Goal: Information Seeking & Learning: Learn about a topic

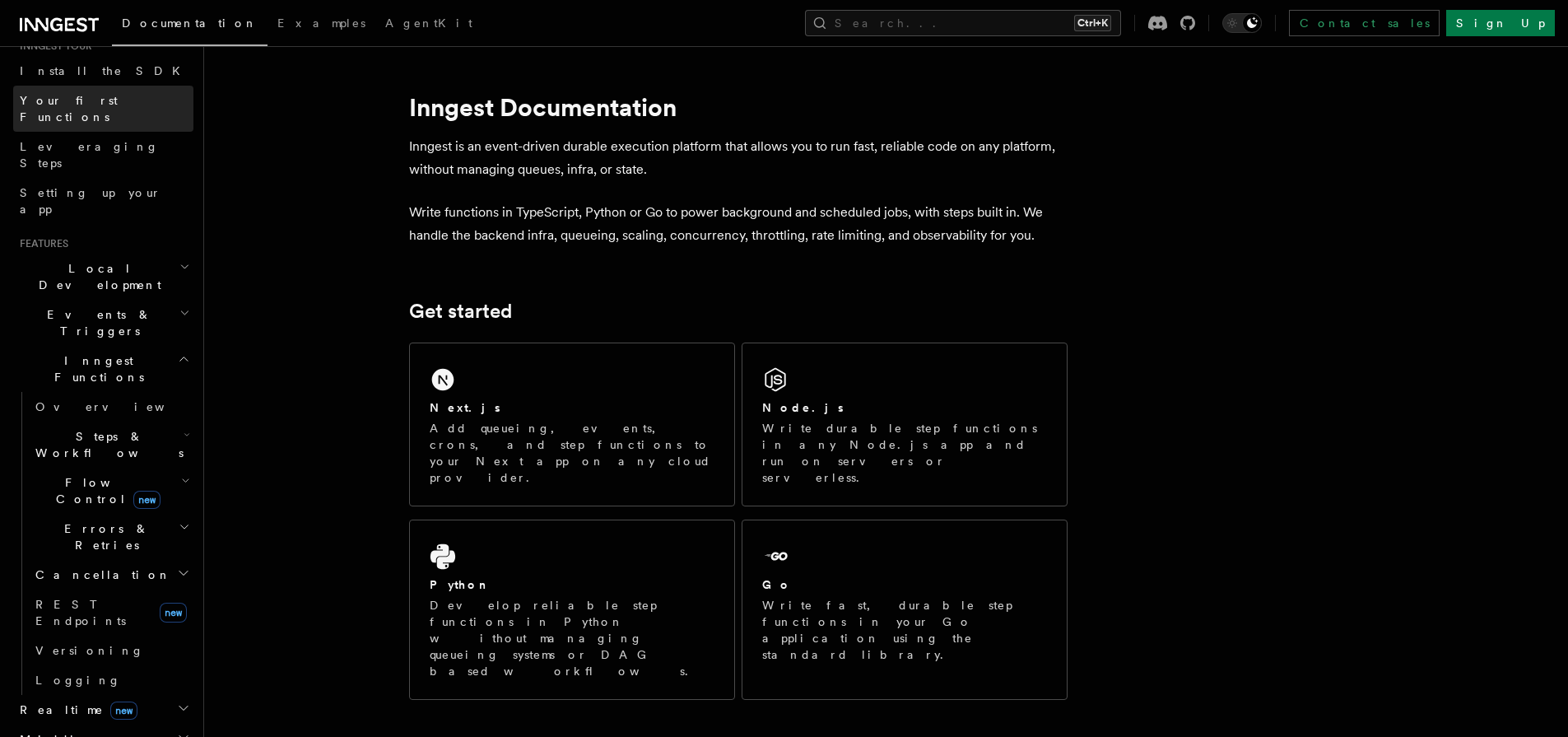
scroll to position [198, 0]
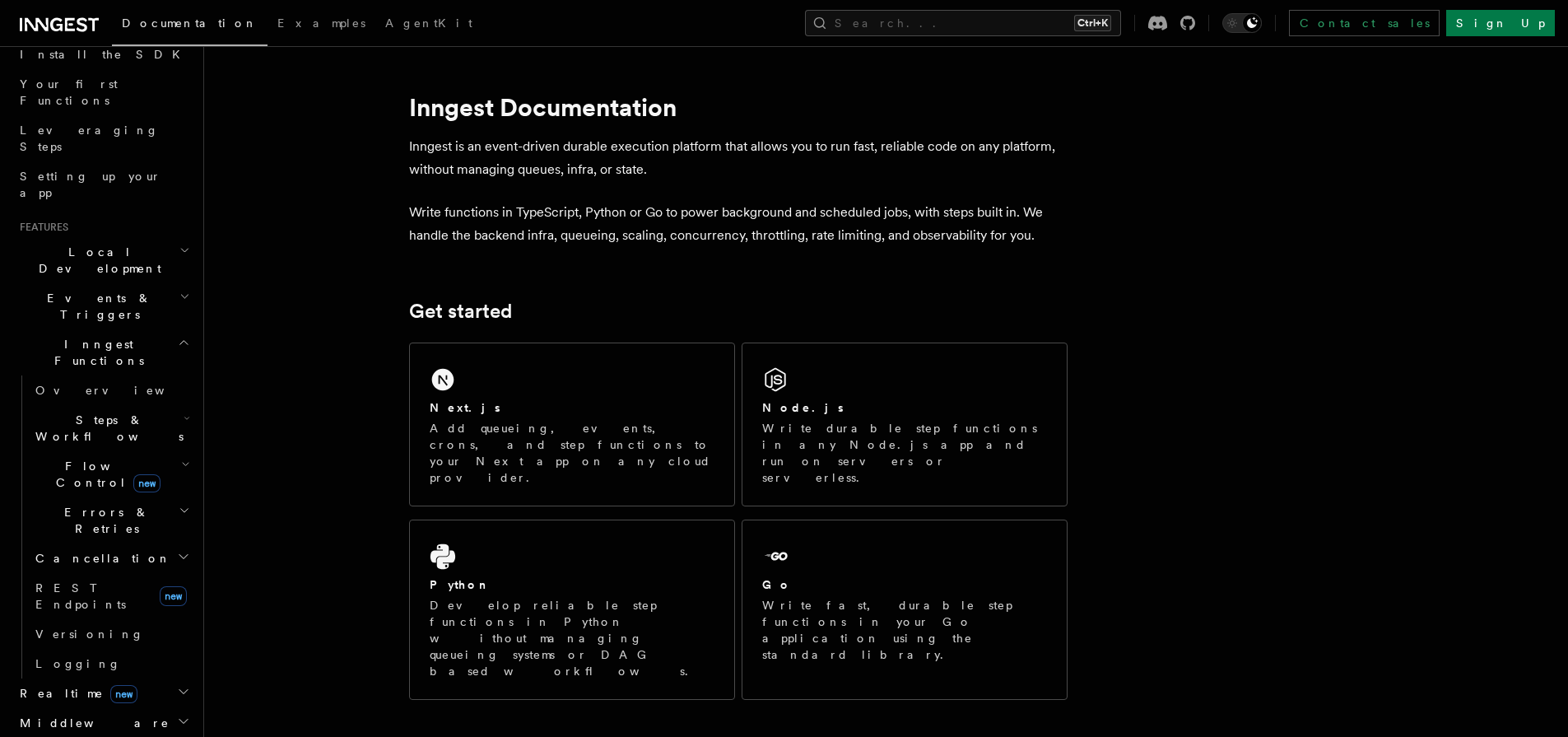
click at [71, 411] on span "Steps & Workflows" at bounding box center [106, 427] width 155 height 33
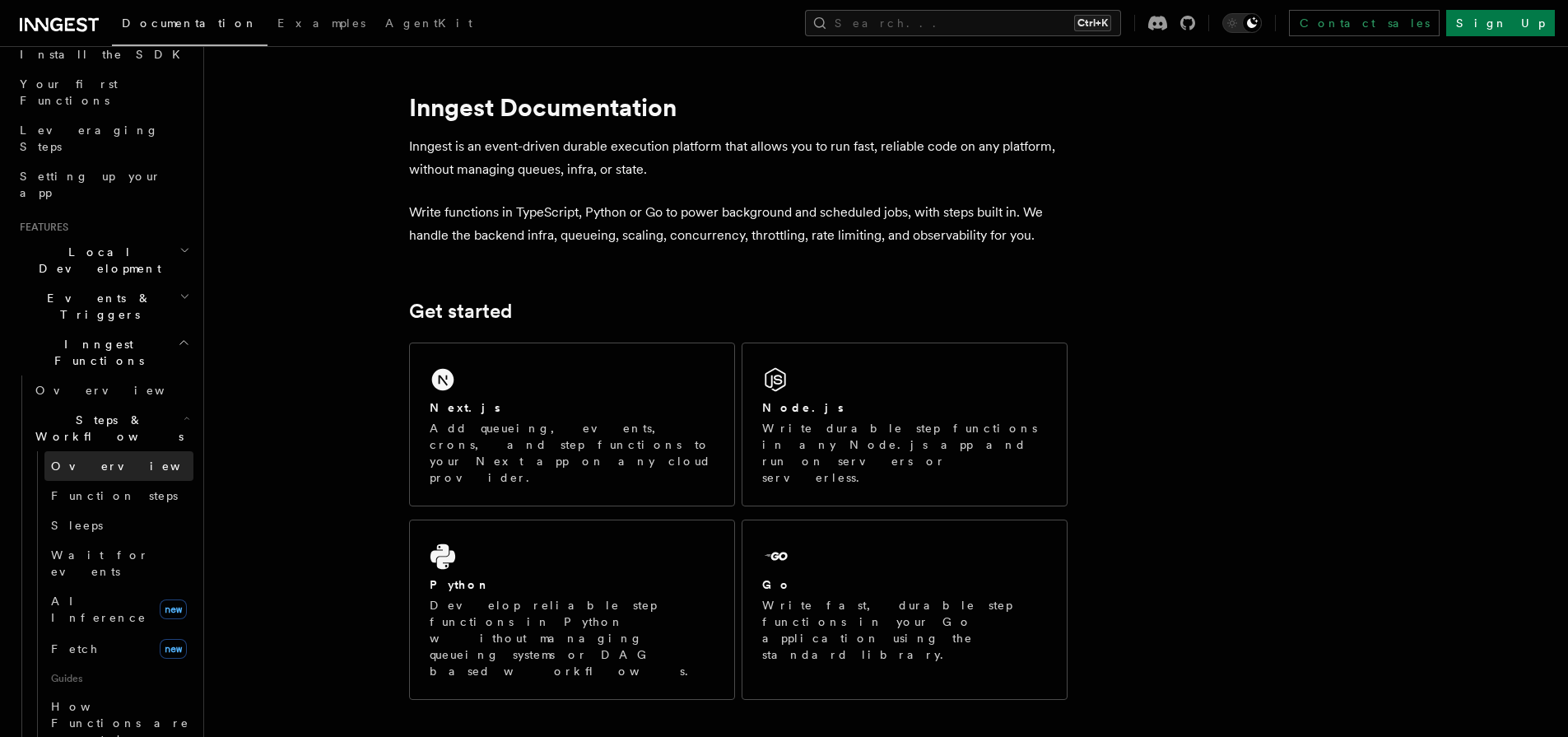
click at [76, 451] on link "Overview" at bounding box center [118, 466] width 149 height 30
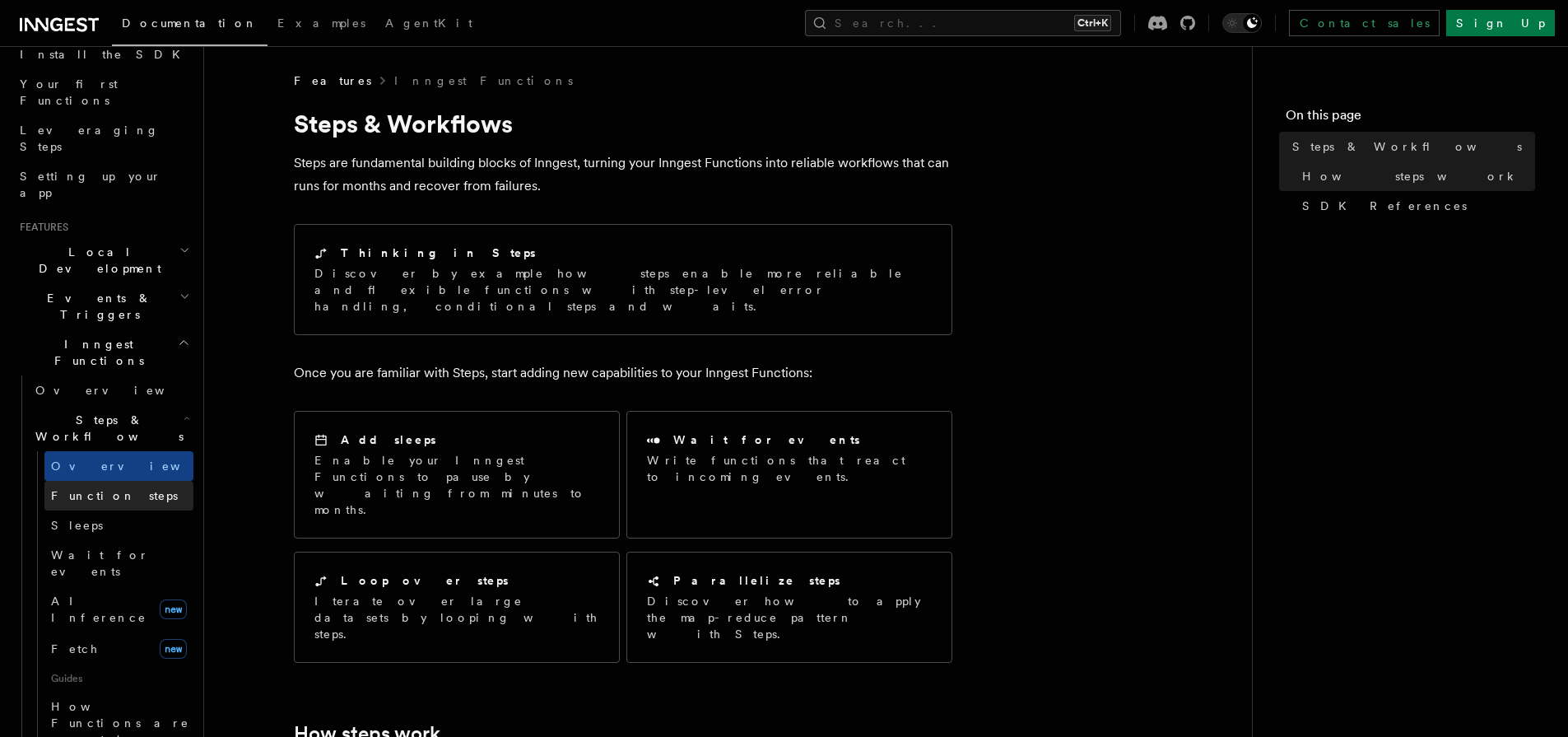
click at [90, 481] on link "Function steps" at bounding box center [118, 496] width 149 height 30
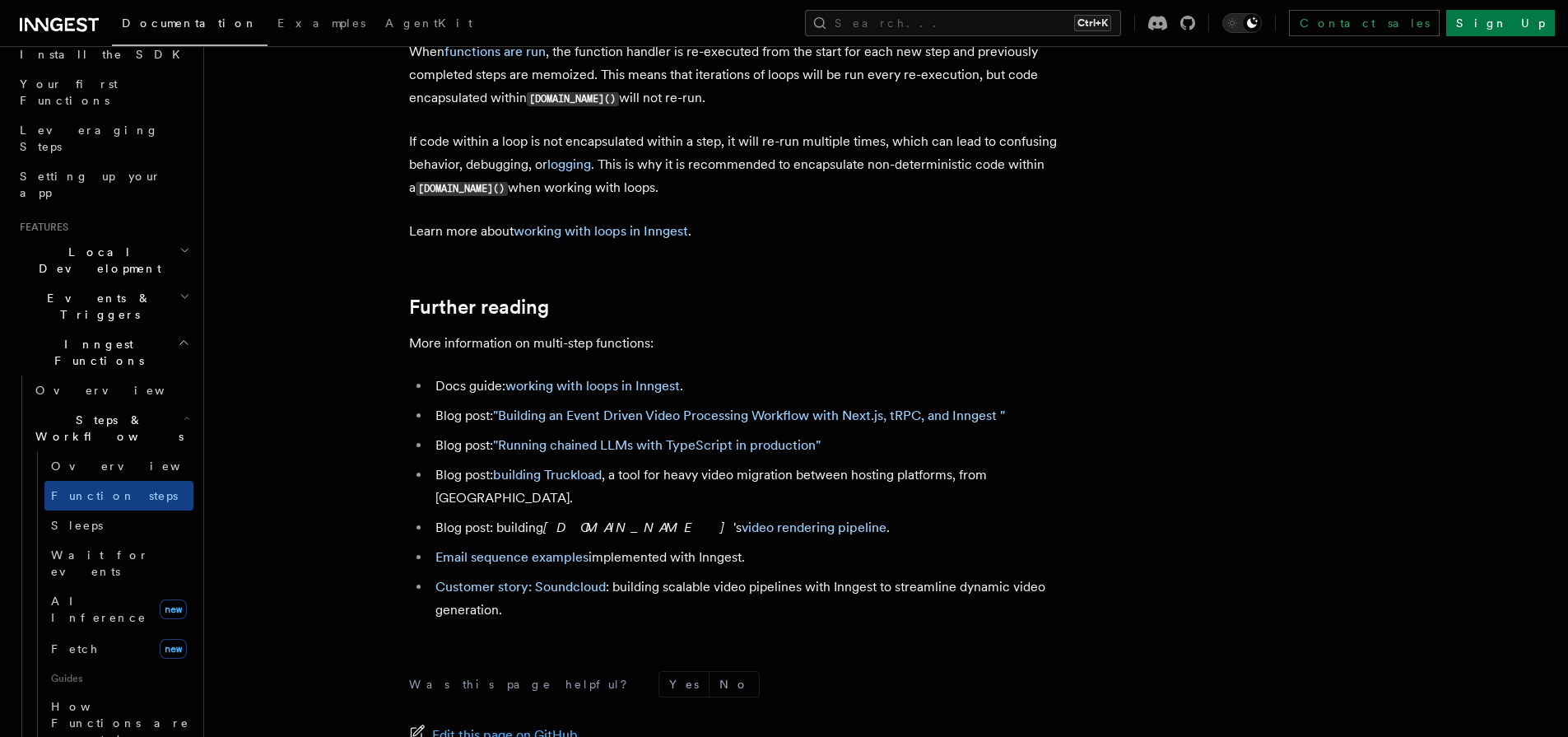
scroll to position [5553, 0]
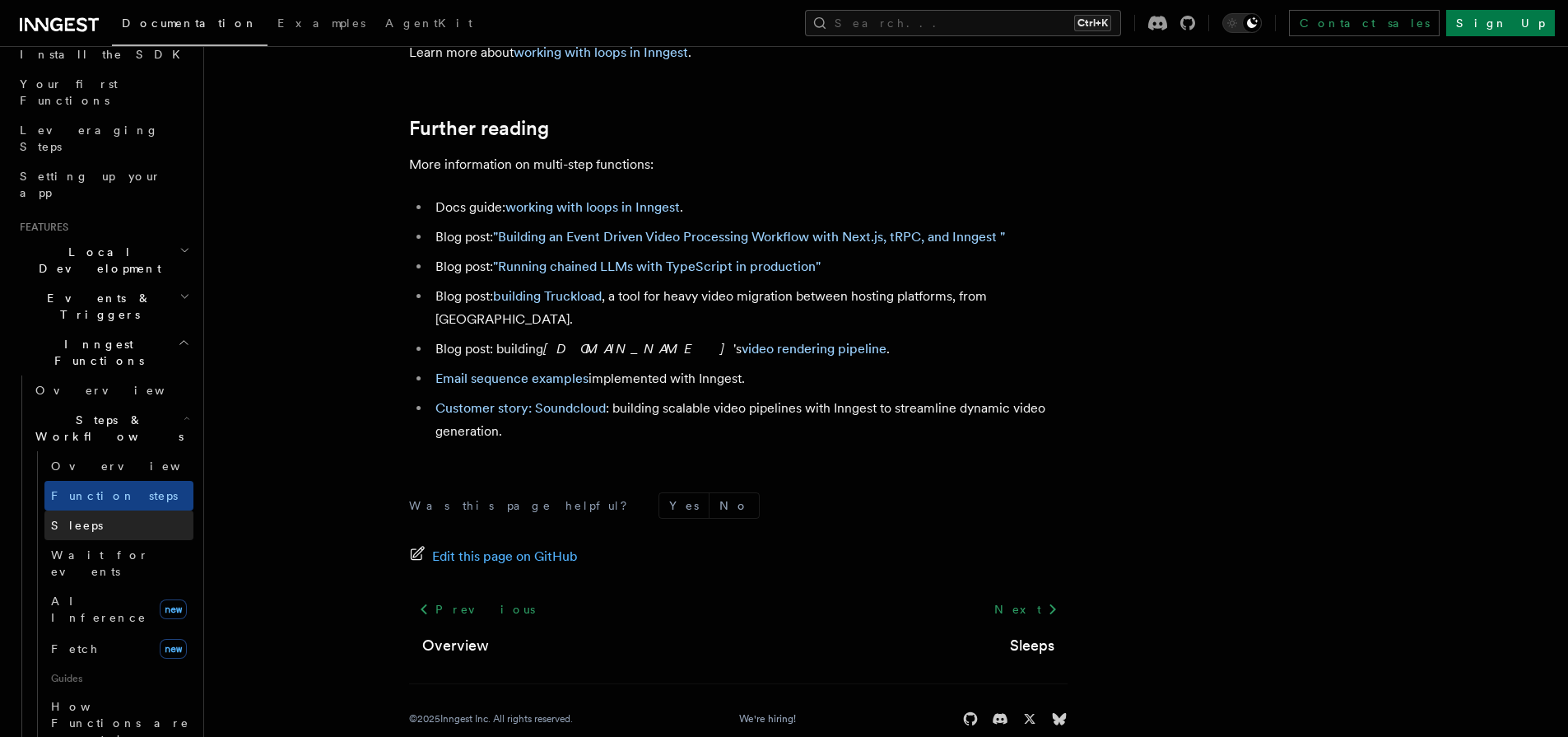
click at [91, 510] on link "Sleeps" at bounding box center [118, 525] width 149 height 30
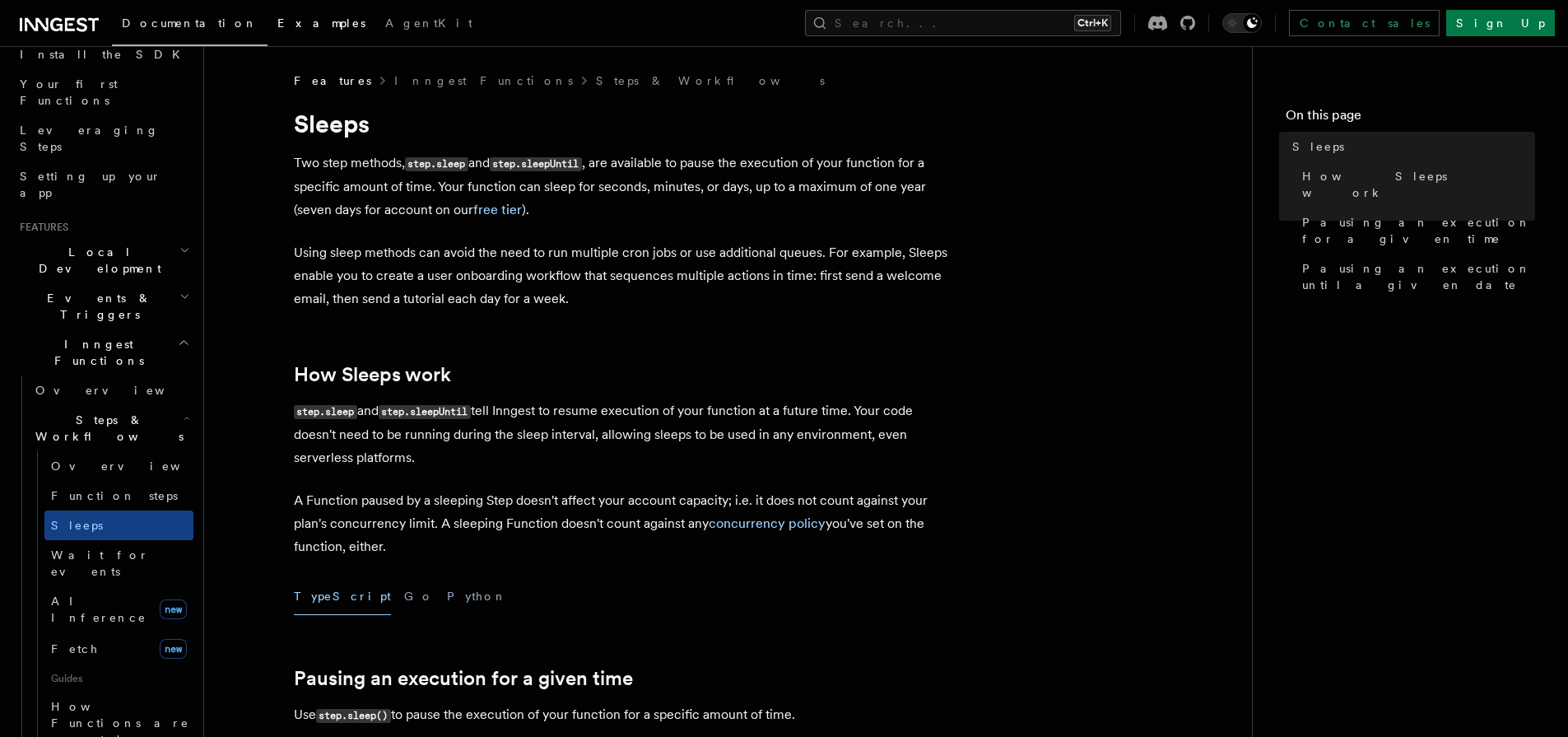
click at [267, 33] on link "Examples" at bounding box center [321, 25] width 108 height 40
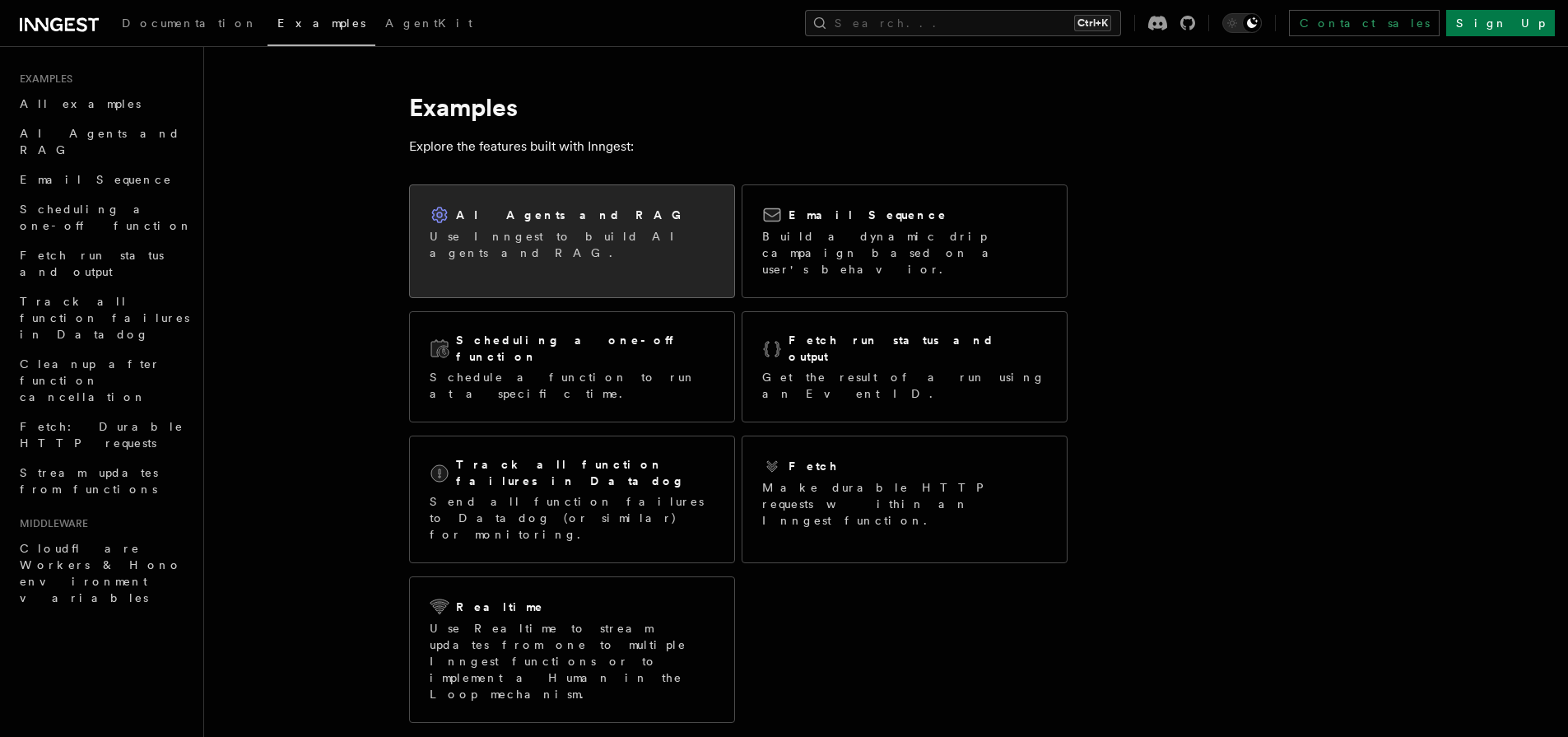
click at [555, 211] on h2 "AI Agents and RAG" at bounding box center [573, 215] width 234 height 16
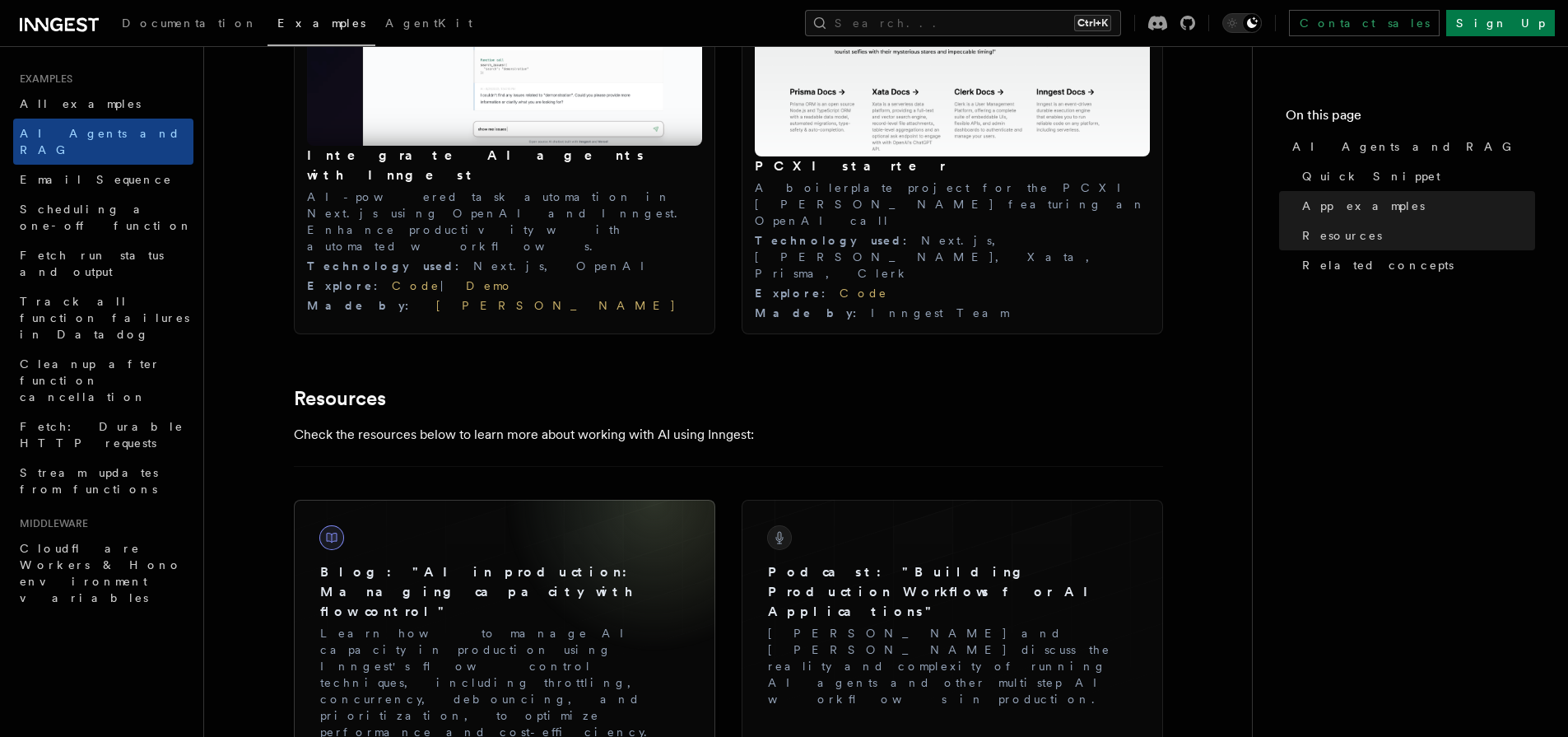
scroll to position [1679, 0]
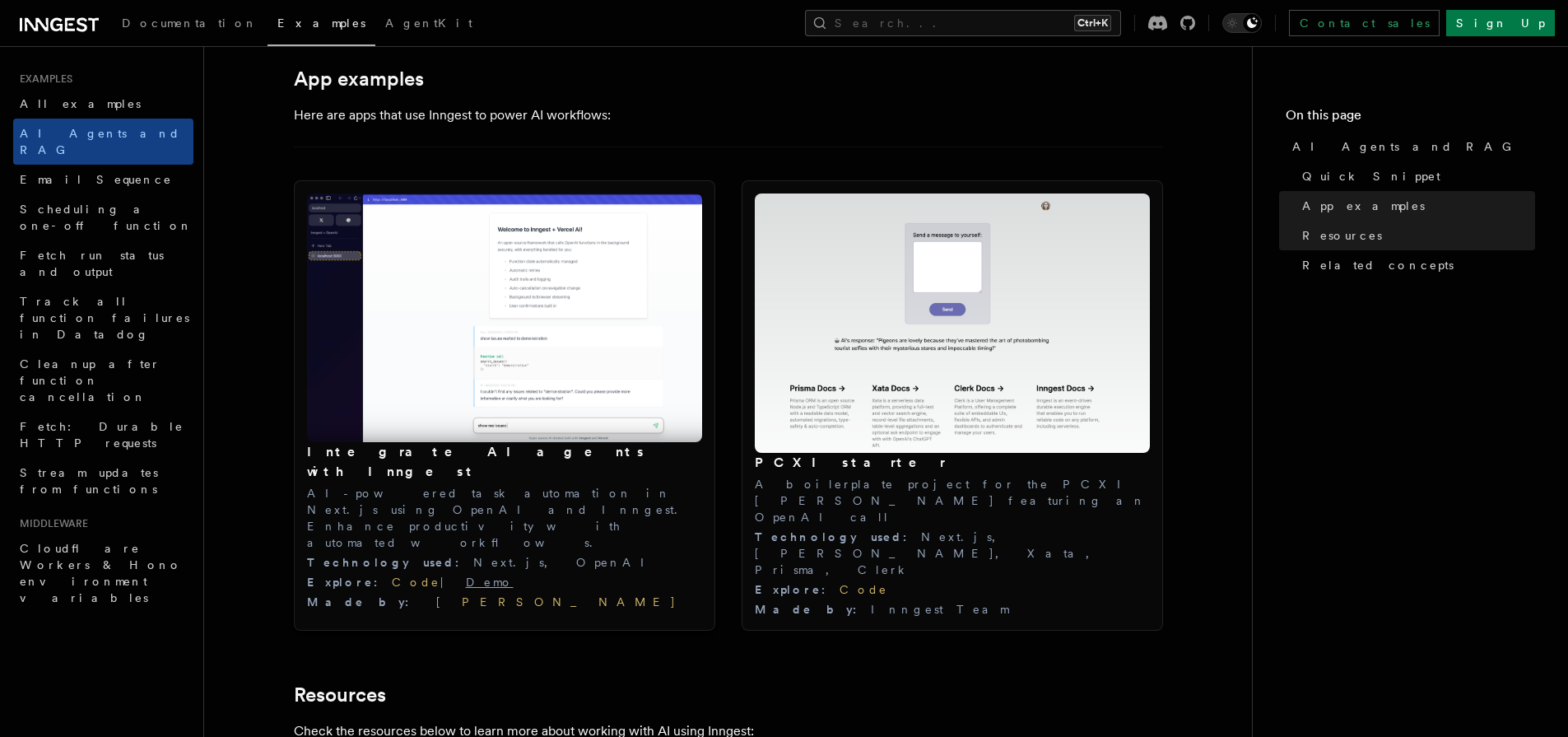
click at [466, 575] on link "Demo" at bounding box center [490, 581] width 48 height 13
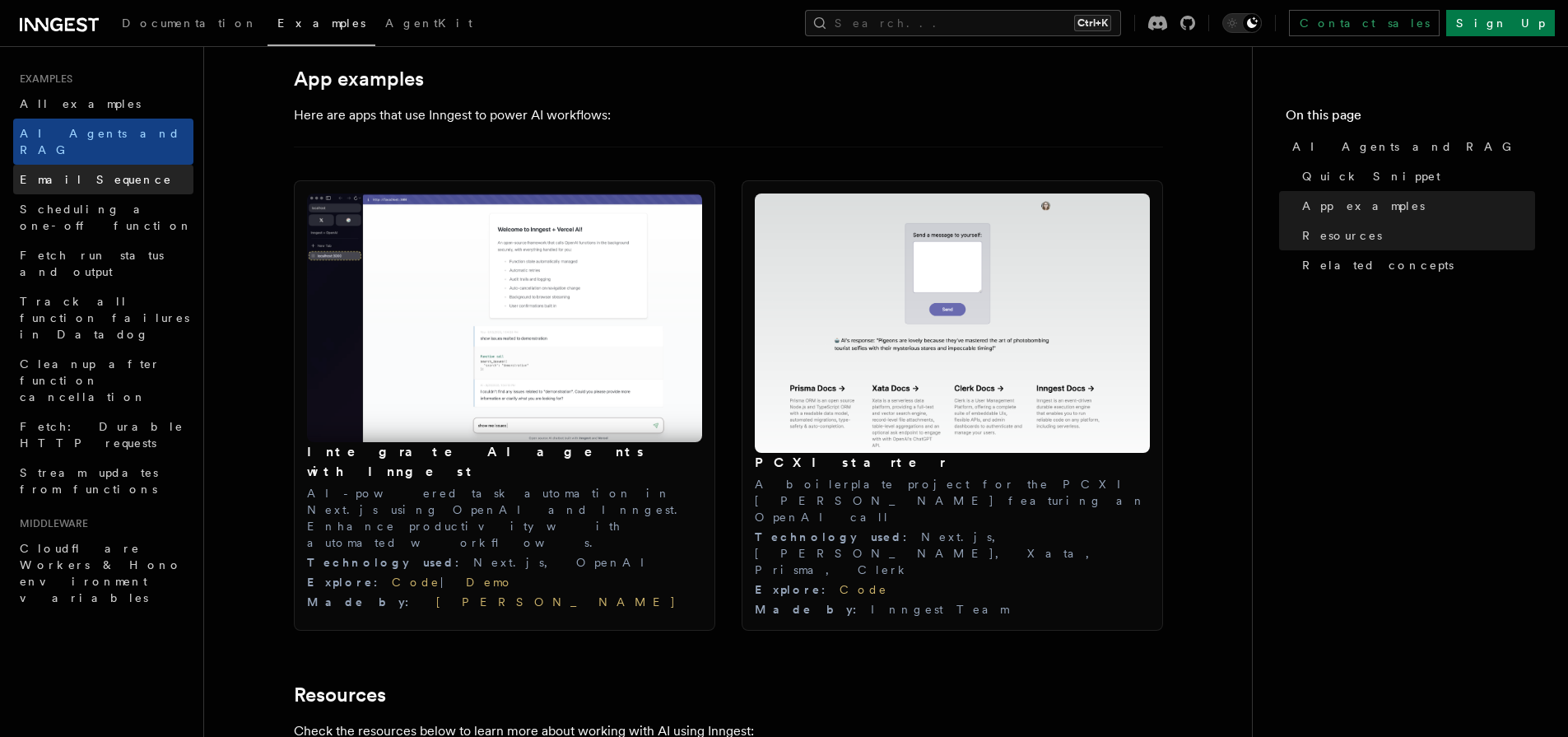
click at [117, 165] on link "Email Sequence" at bounding box center [103, 180] width 180 height 30
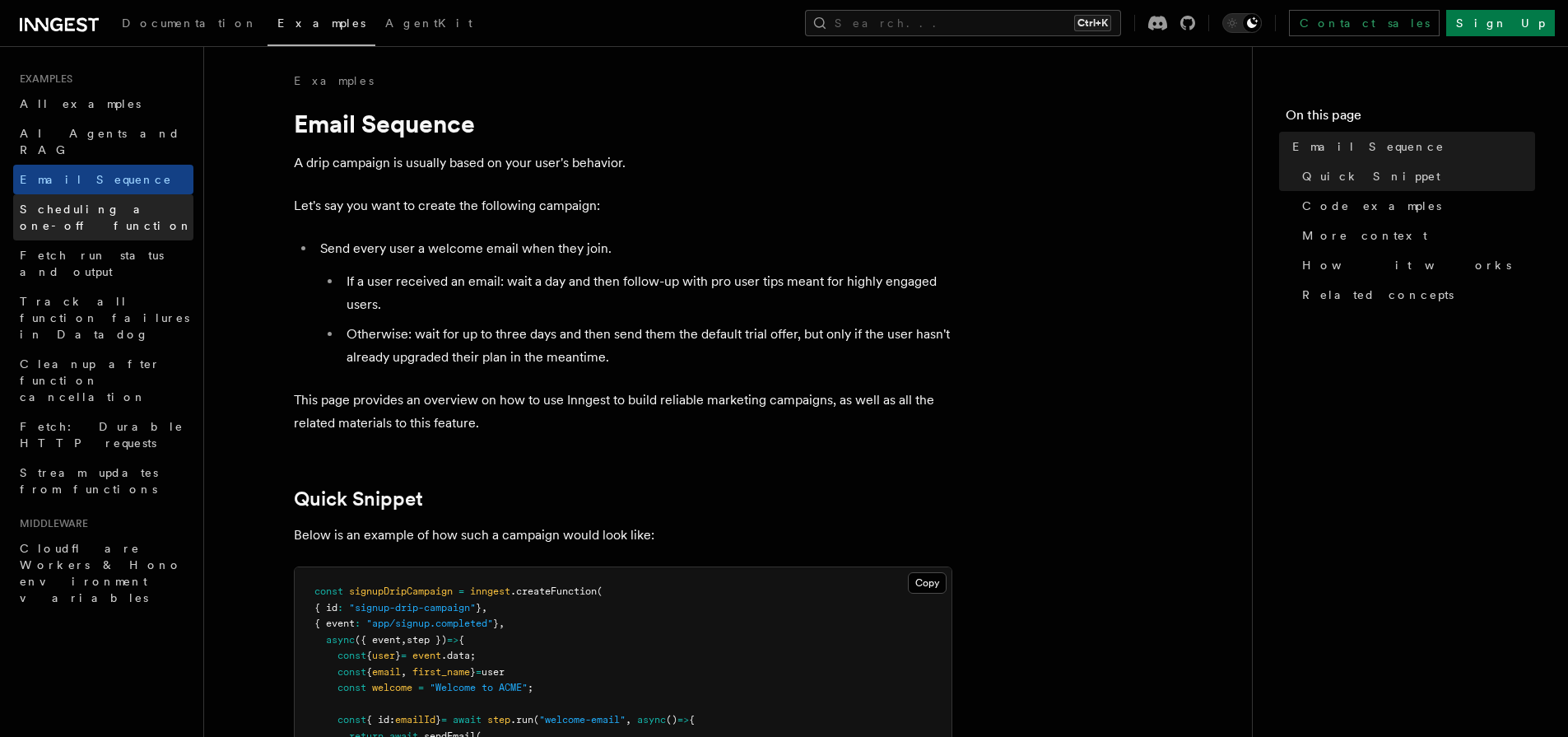
click at [110, 201] on span "Scheduling a one-off function" at bounding box center [107, 217] width 174 height 33
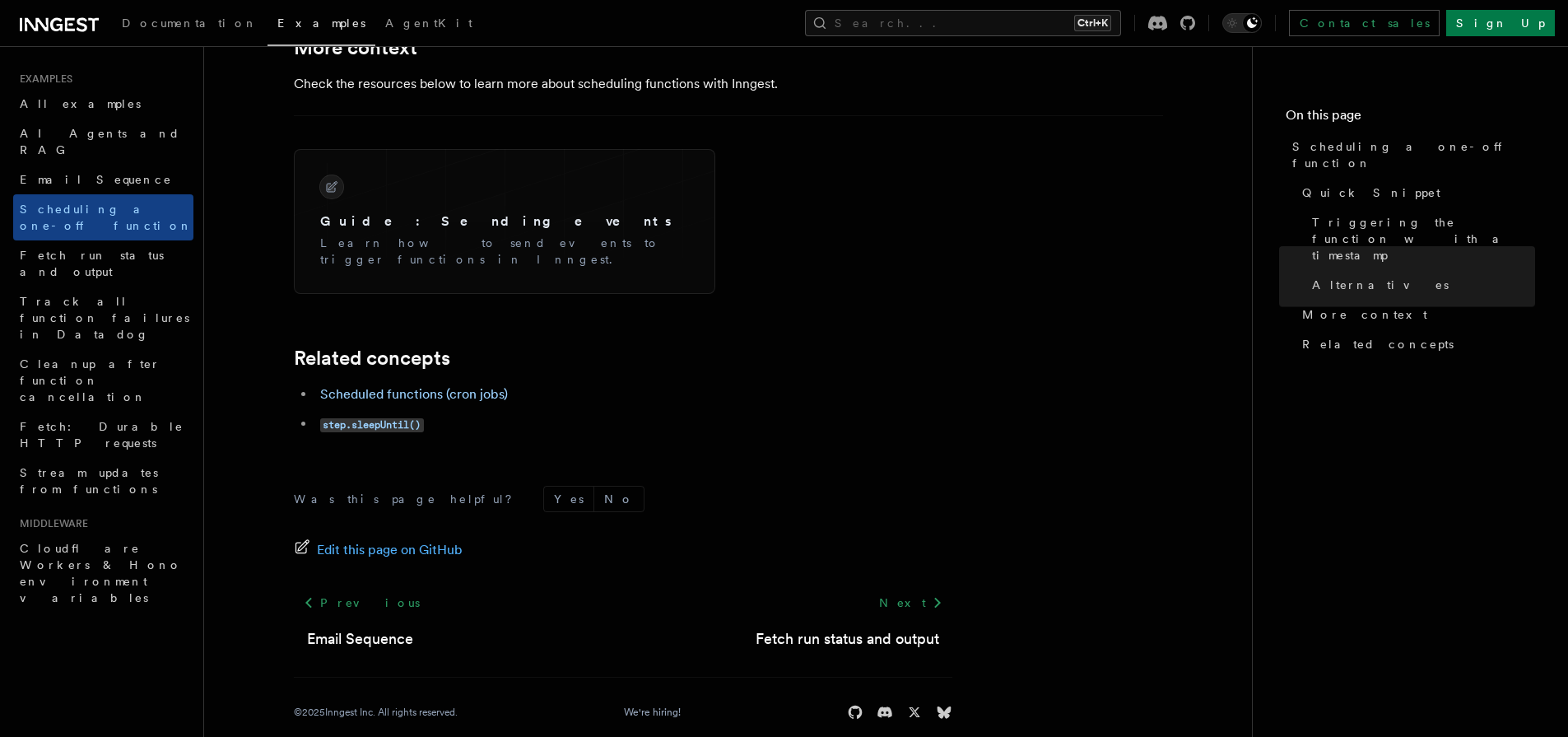
scroll to position [1304, 0]
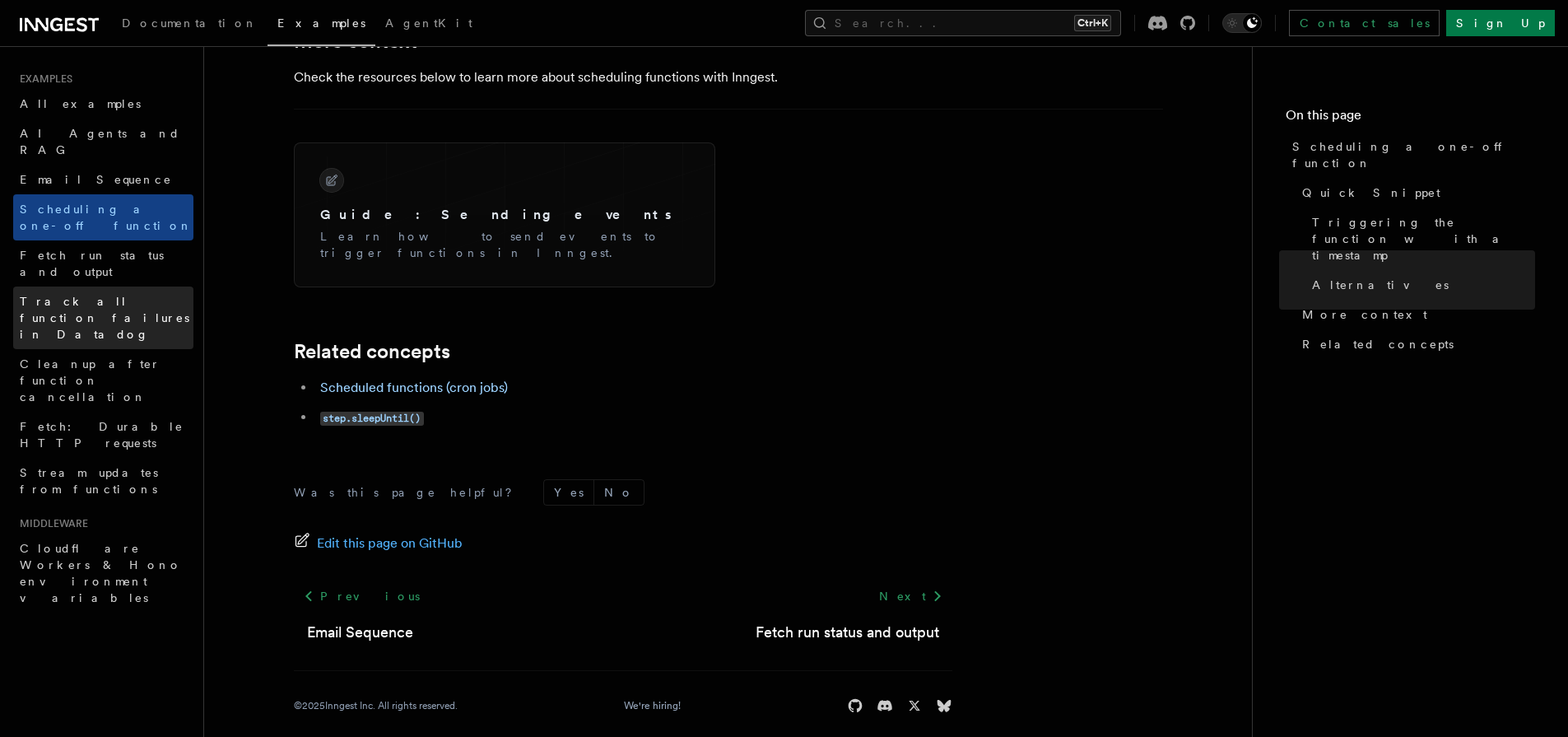
click at [86, 286] on link "Track all function failures in Datadog" at bounding box center [103, 317] width 180 height 63
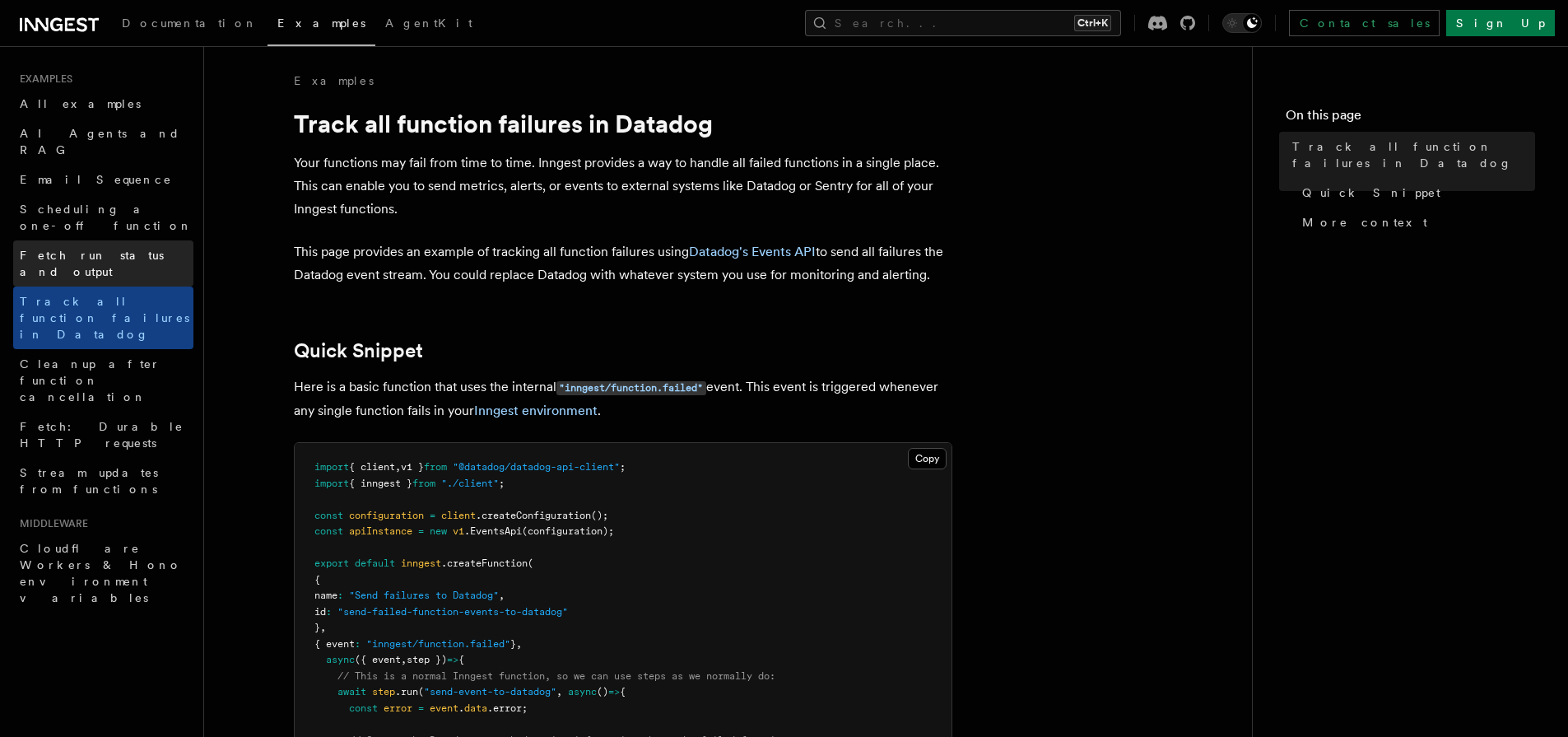
click at [93, 249] on span "Fetch run status and output" at bounding box center [92, 264] width 144 height 30
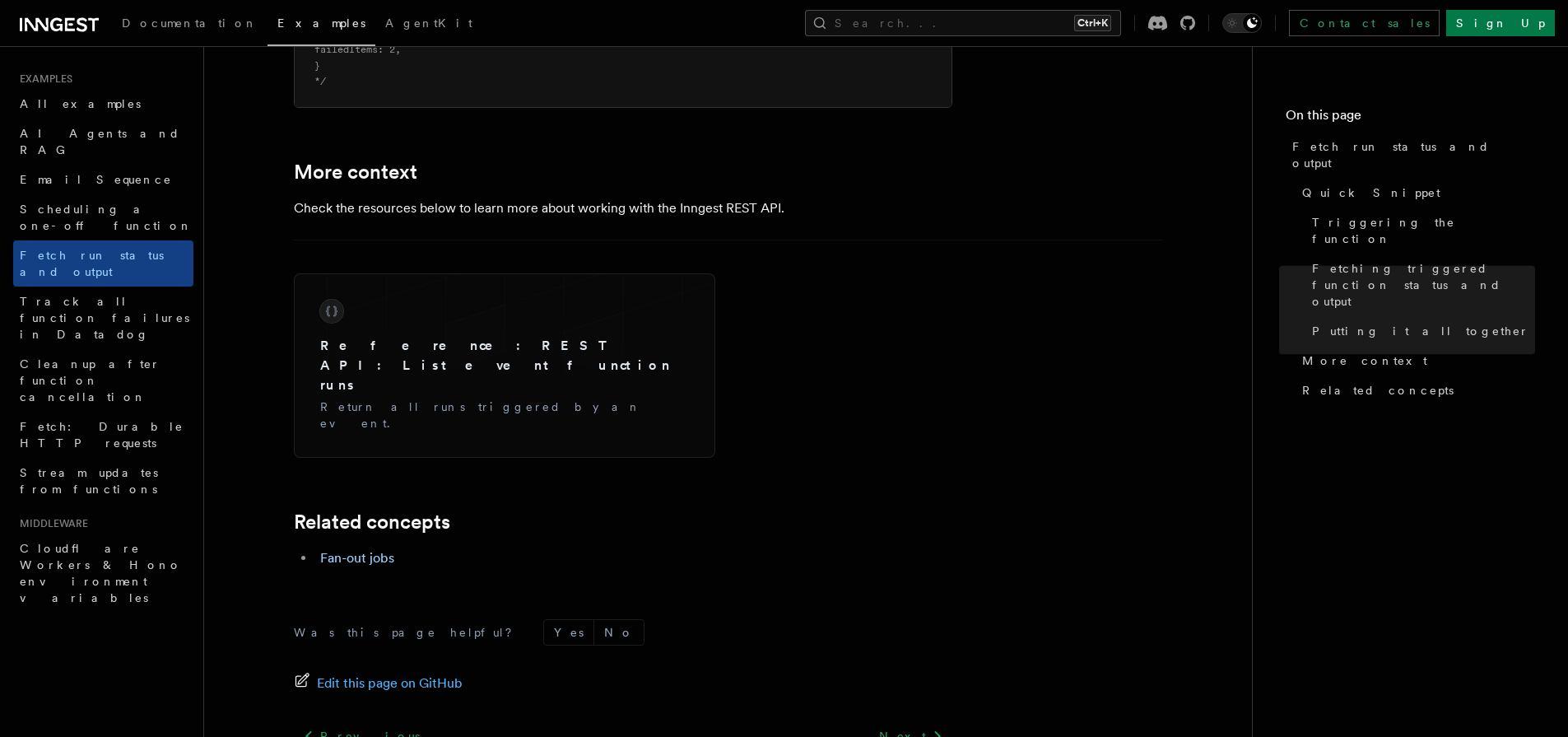
scroll to position [2582, 0]
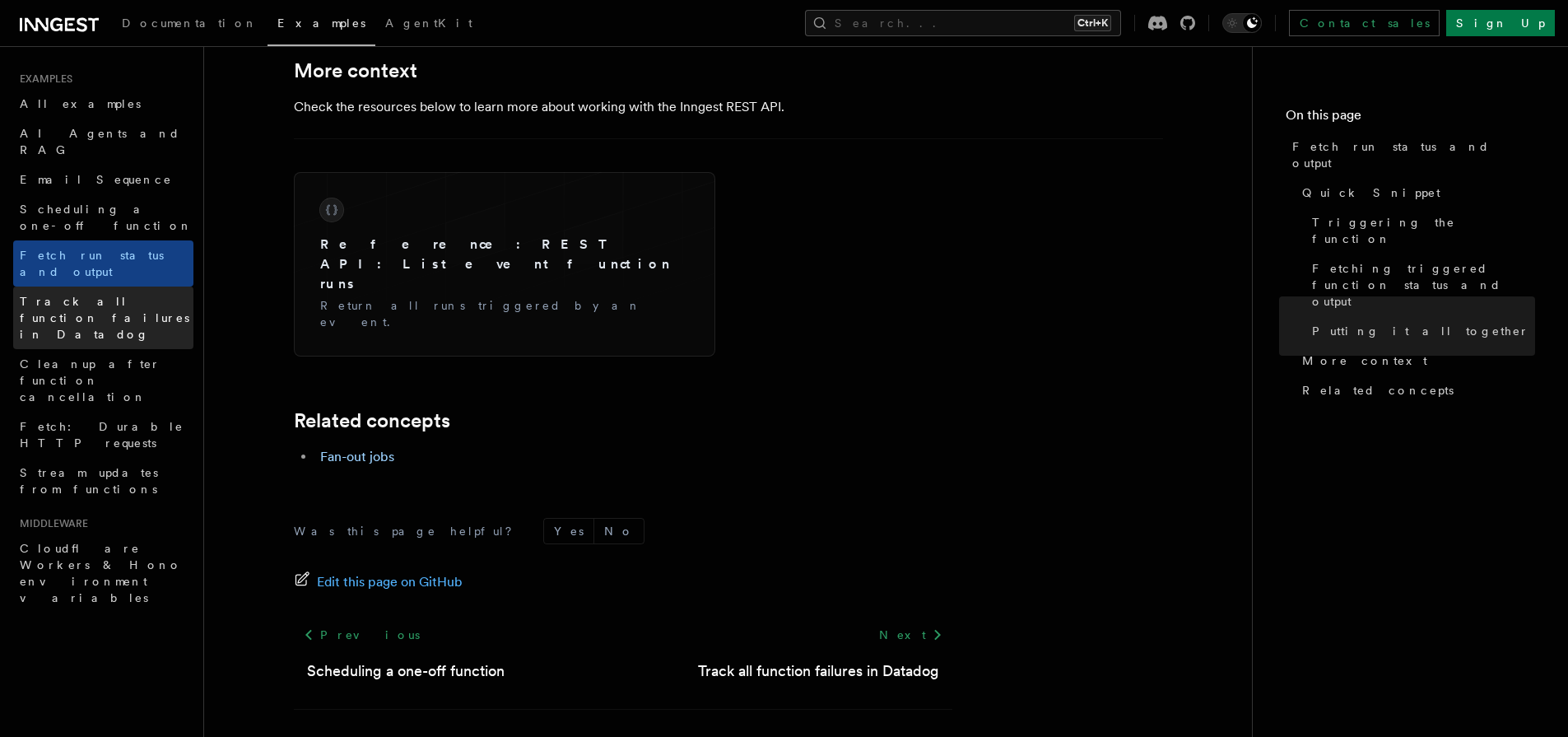
click at [60, 295] on span "Track all function failures in Datadog" at bounding box center [105, 318] width 170 height 46
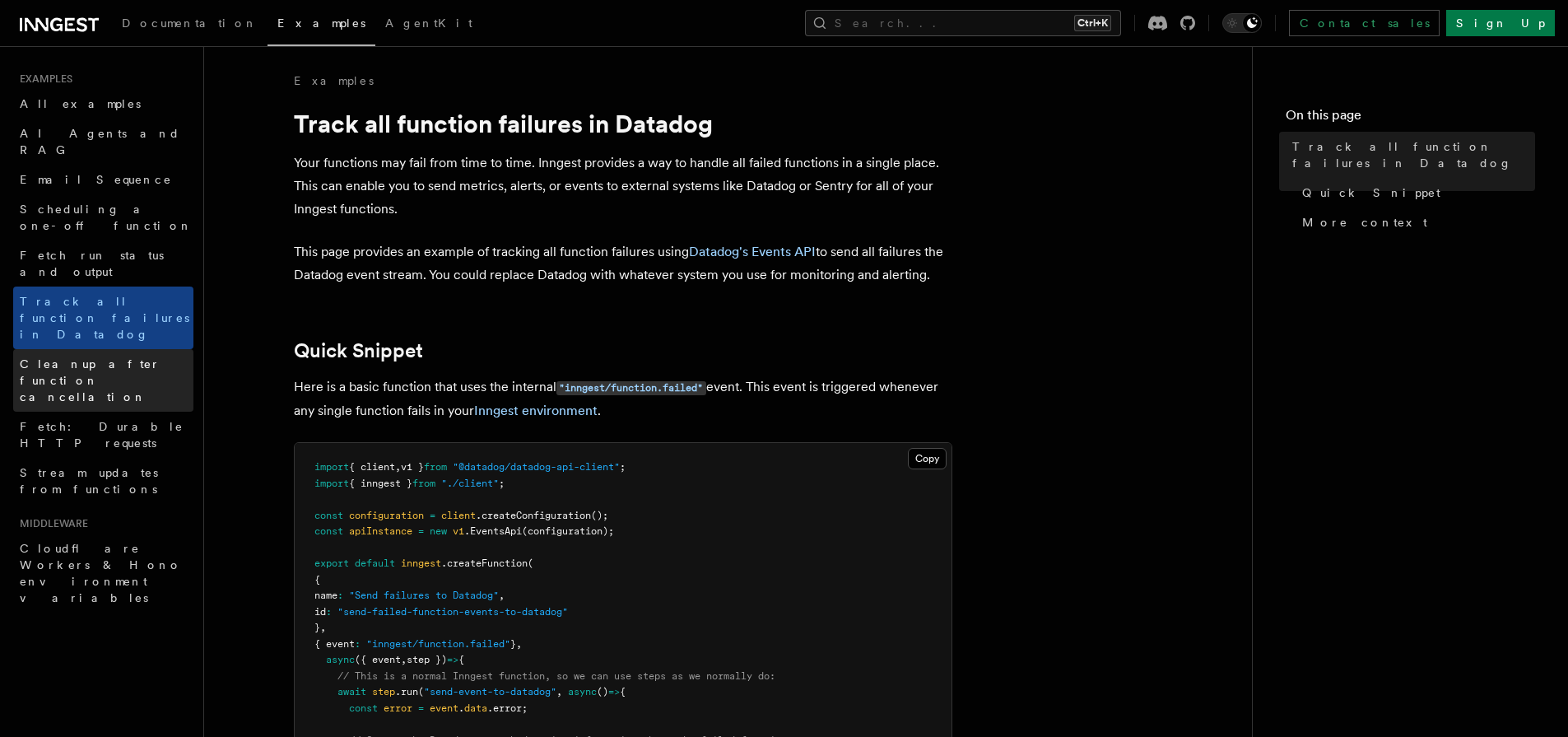
click at [77, 357] on span "Cleanup after function cancellation" at bounding box center [90, 380] width 141 height 46
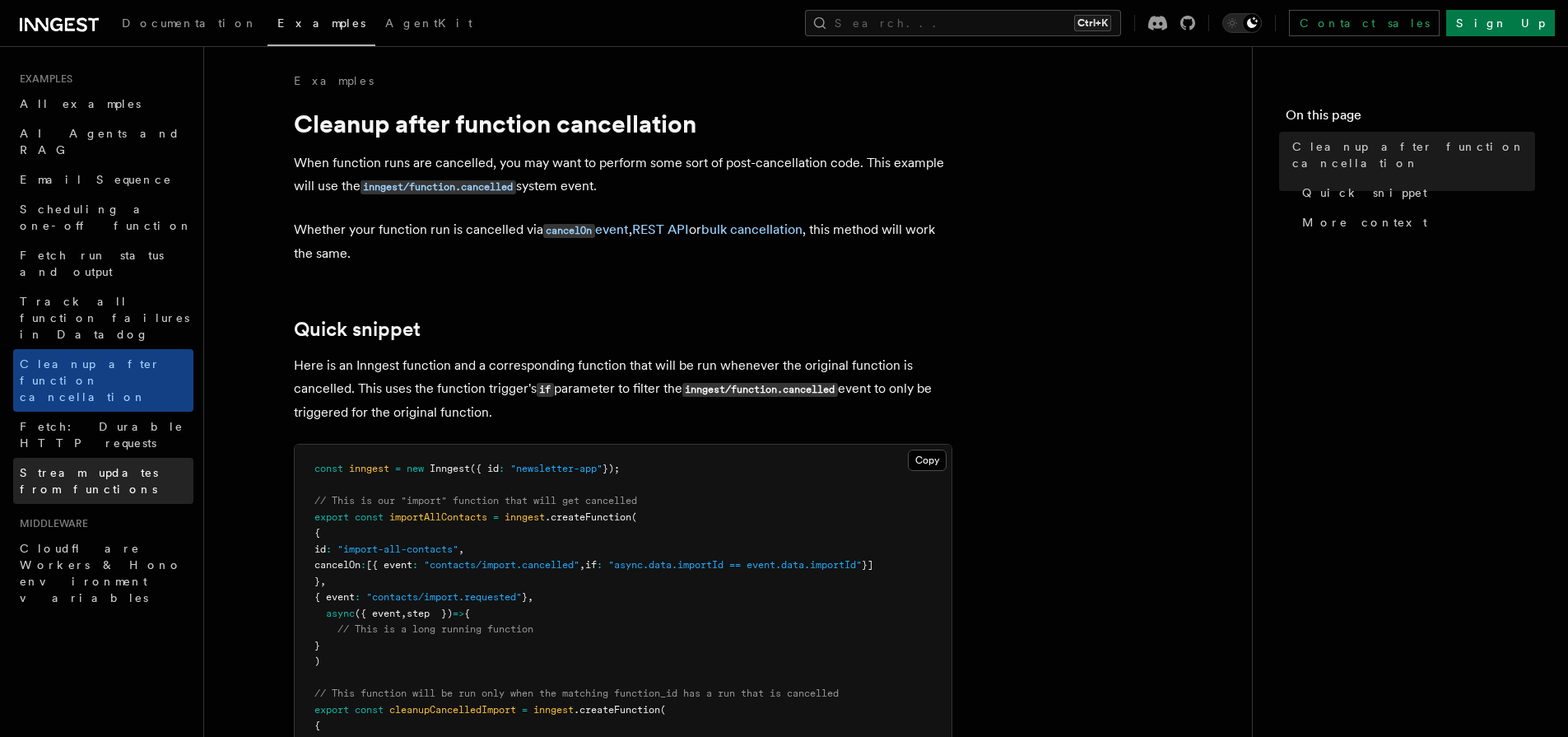
click at [105, 466] on span "Stream updates from functions" at bounding box center [89, 481] width 138 height 30
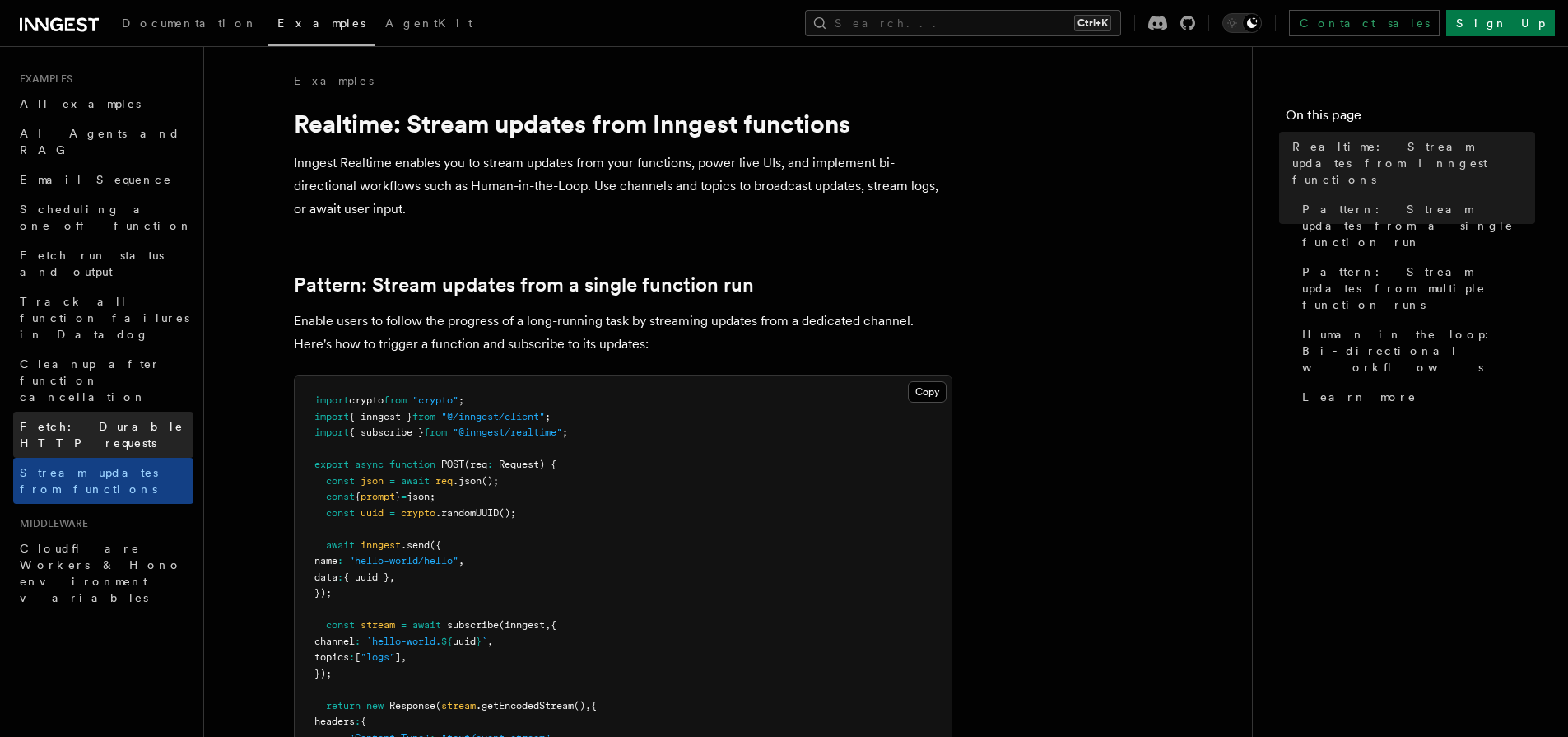
click at [100, 411] on link "Fetch: Durable HTTP requests" at bounding box center [103, 434] width 180 height 46
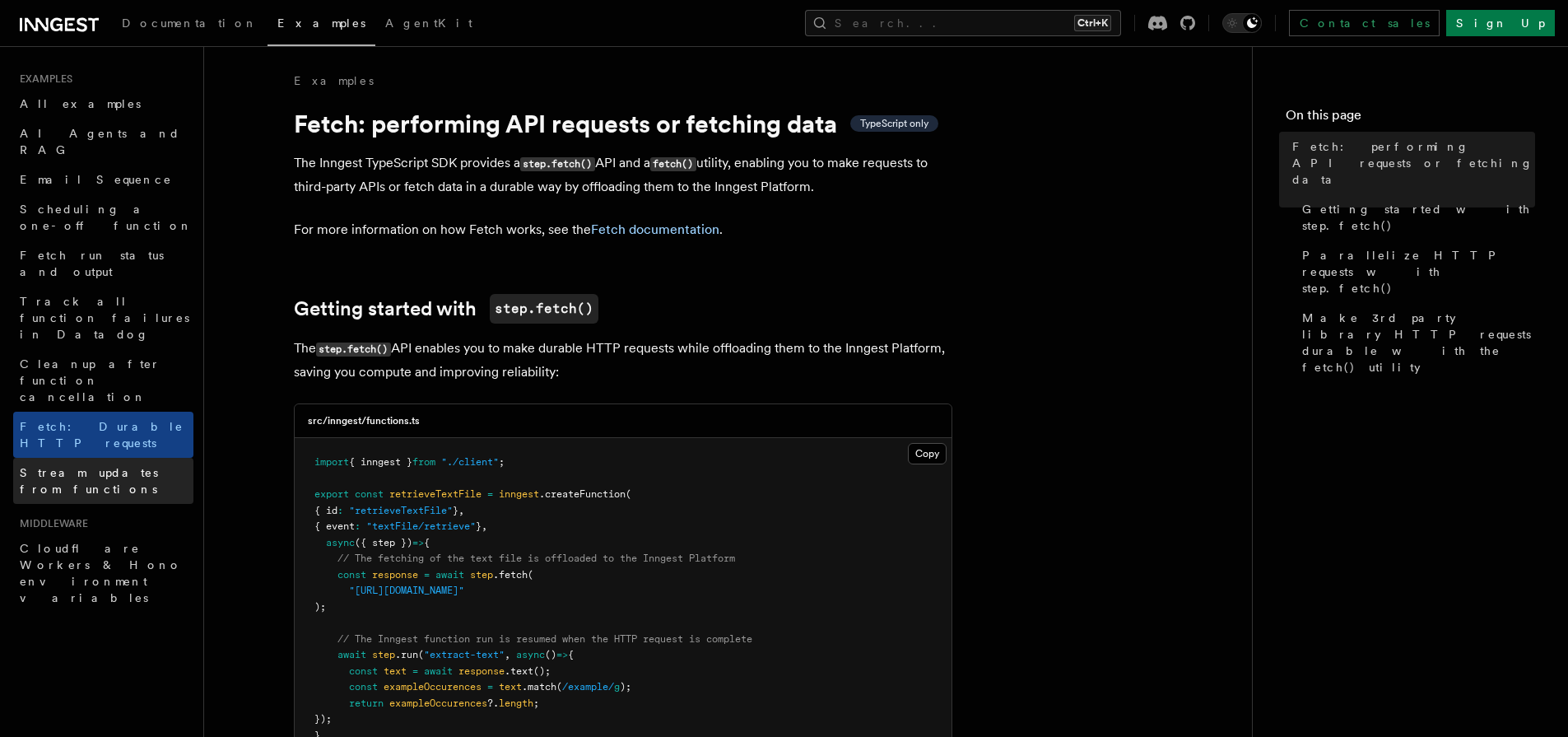
click at [98, 466] on span "Stream updates from functions" at bounding box center [89, 481] width 138 height 30
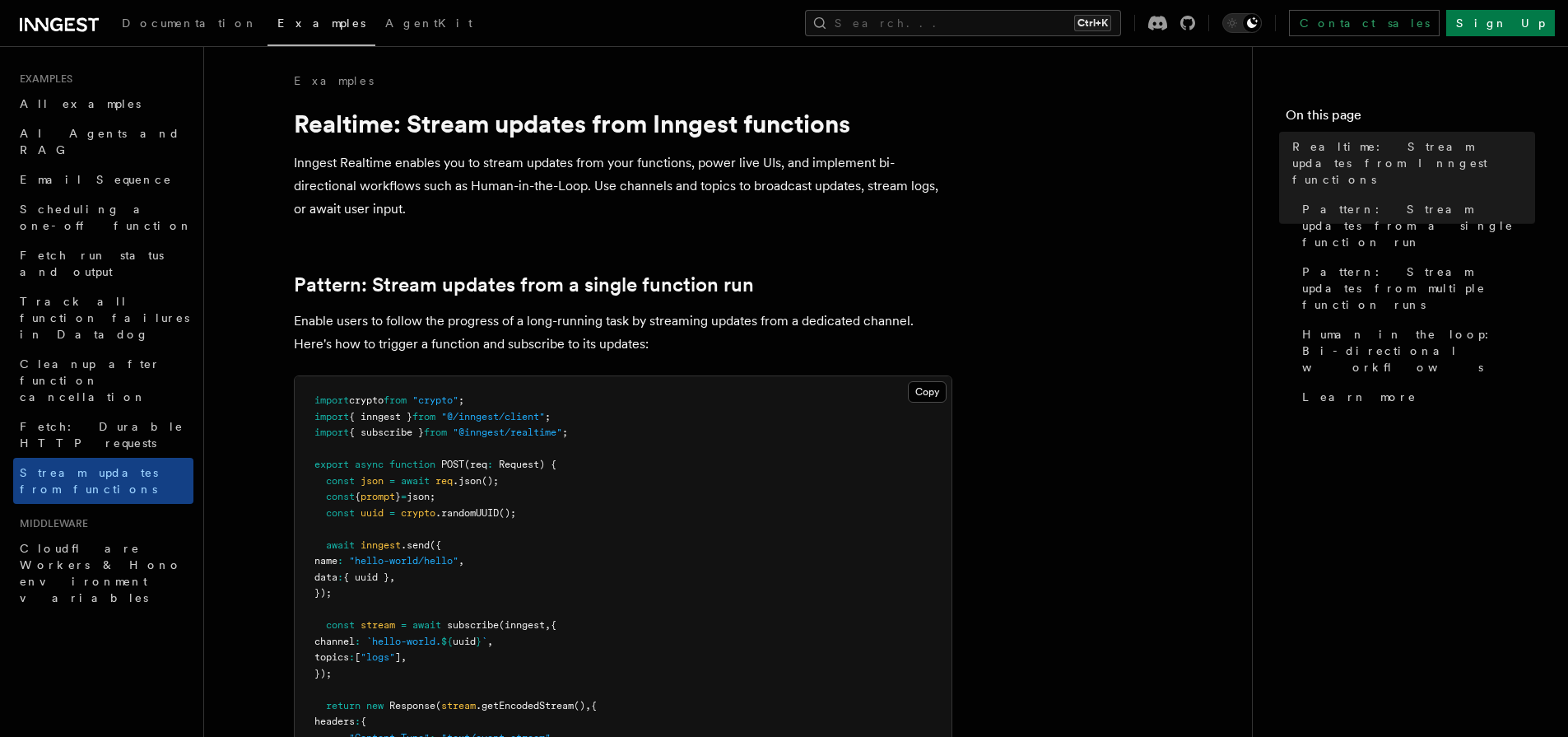
click at [91, 517] on h2 "Middleware" at bounding box center [103, 523] width 180 height 13
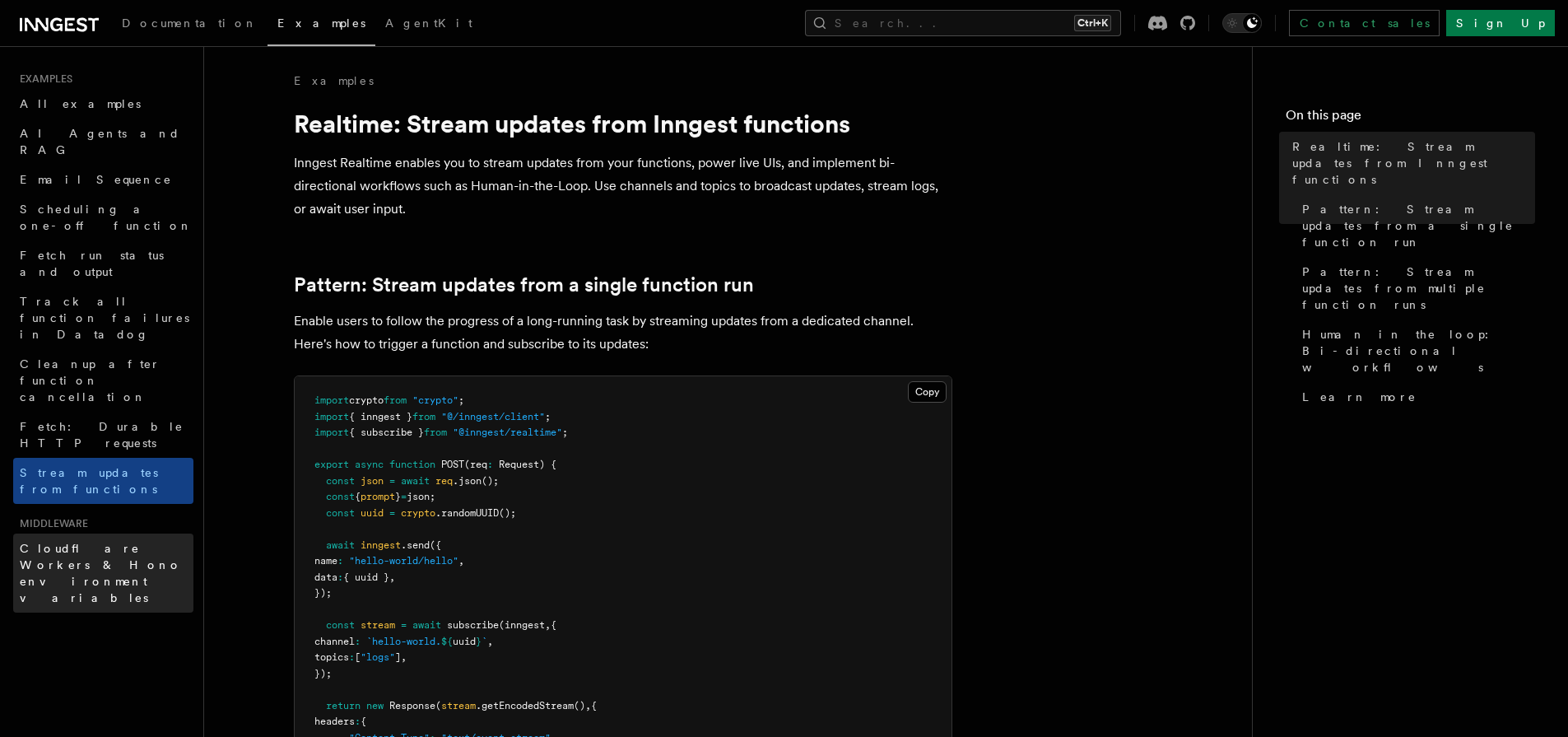
click at [101, 540] on span "Cloudflare Workers & Hono environment variables" at bounding box center [107, 573] width 174 height 66
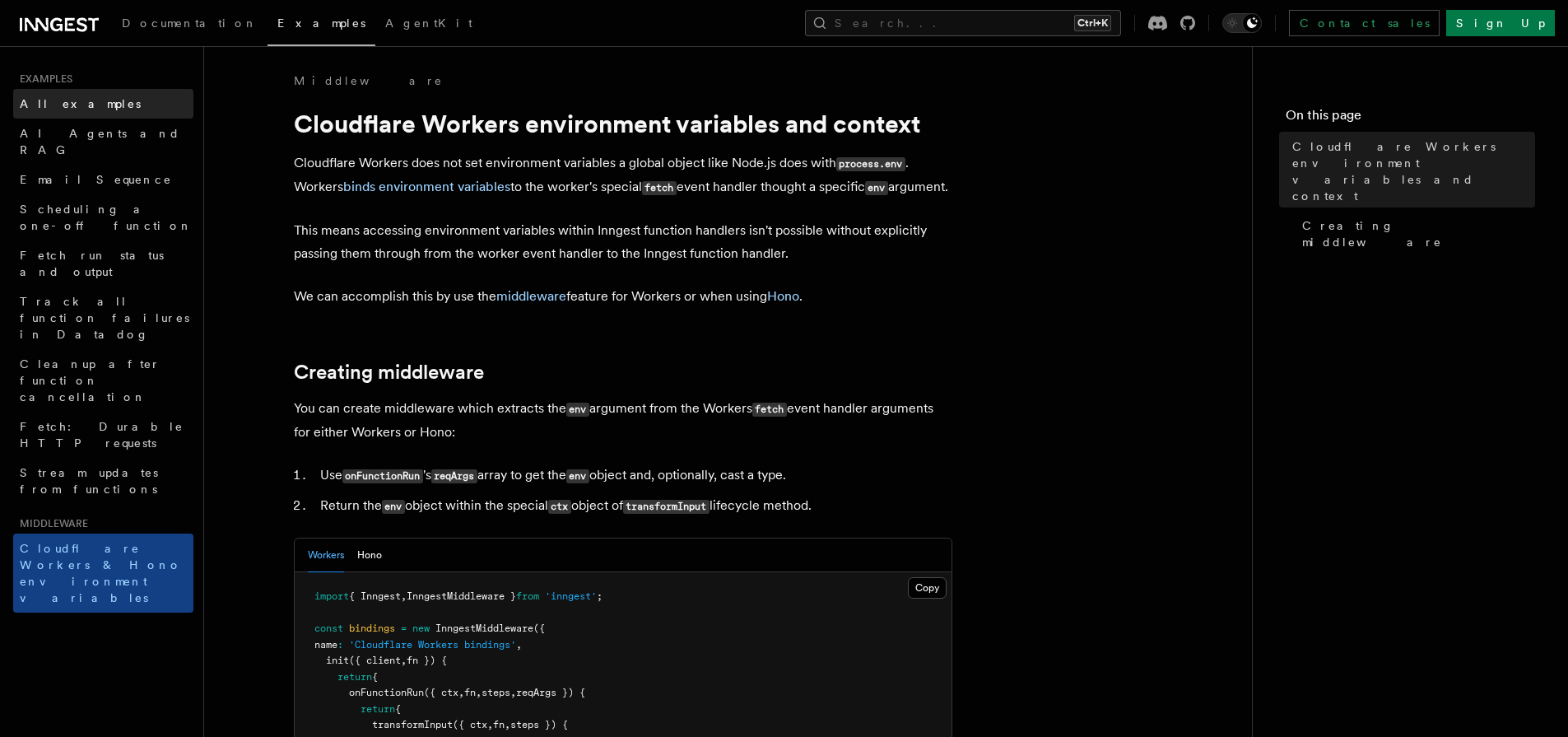
click at [23, 110] on span "All examples" at bounding box center [80, 103] width 121 height 16
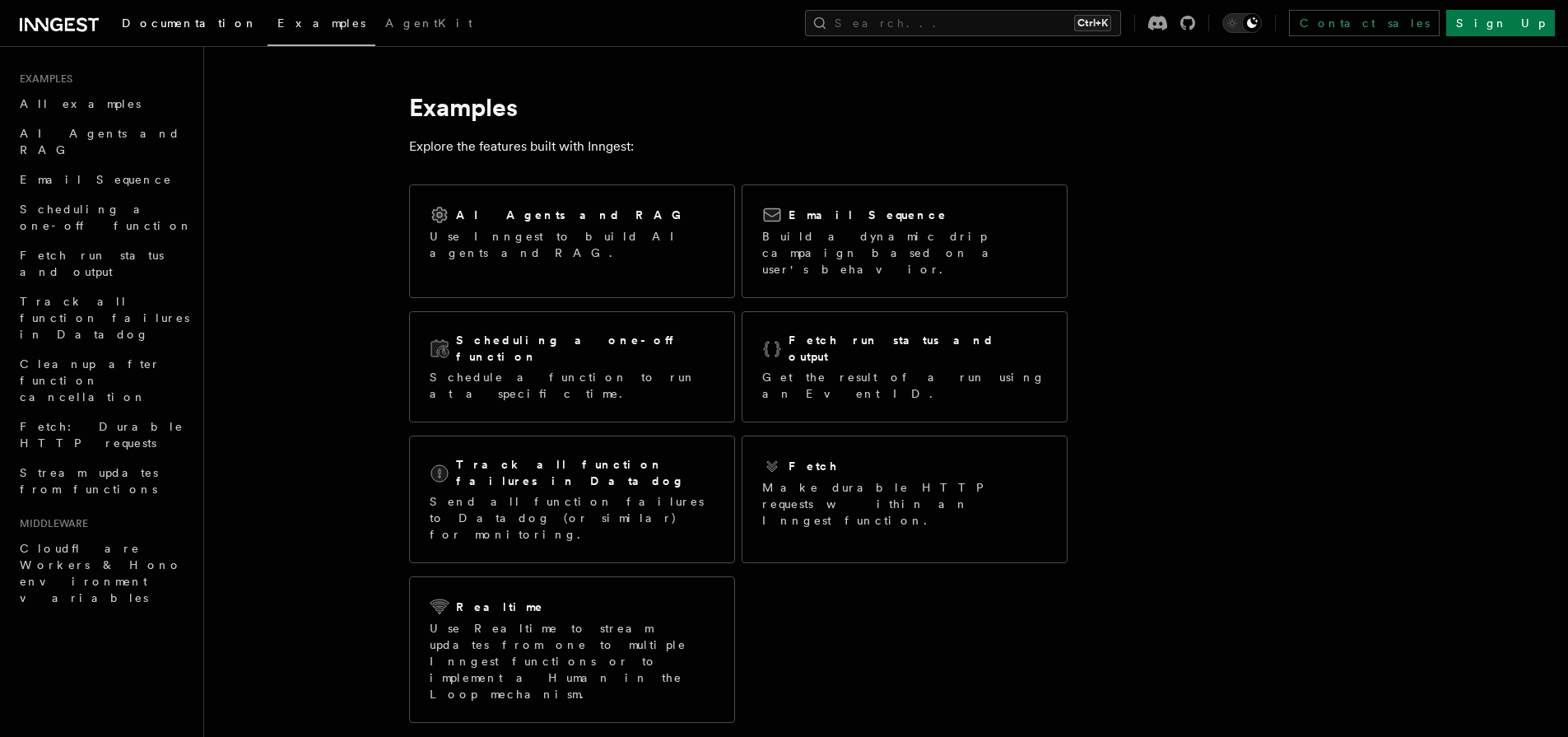
click at [152, 27] on span "Documentation" at bounding box center [190, 22] width 136 height 13
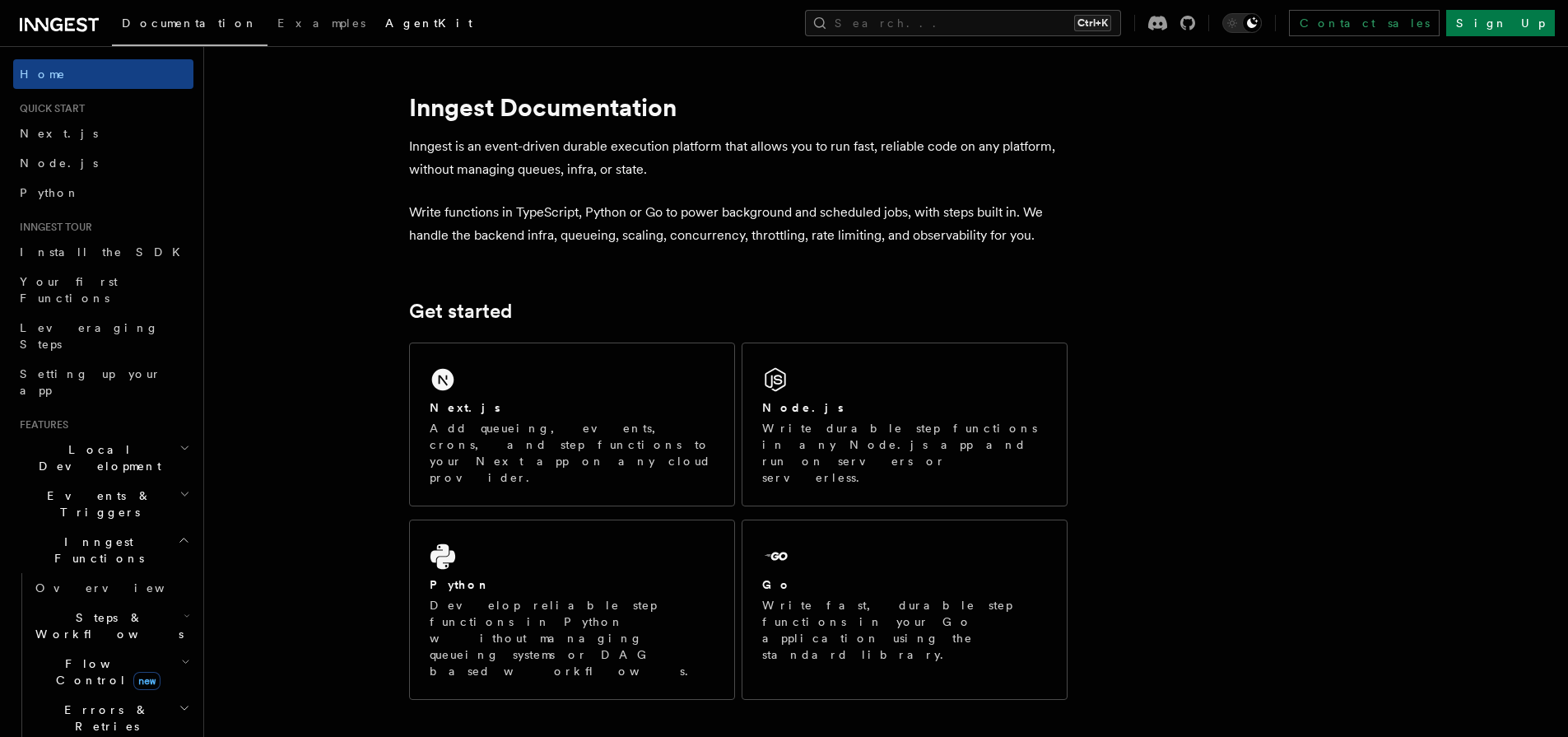
click at [375, 35] on link "AgentKit" at bounding box center [428, 25] width 107 height 40
